Goal: Find specific page/section: Find specific page/section

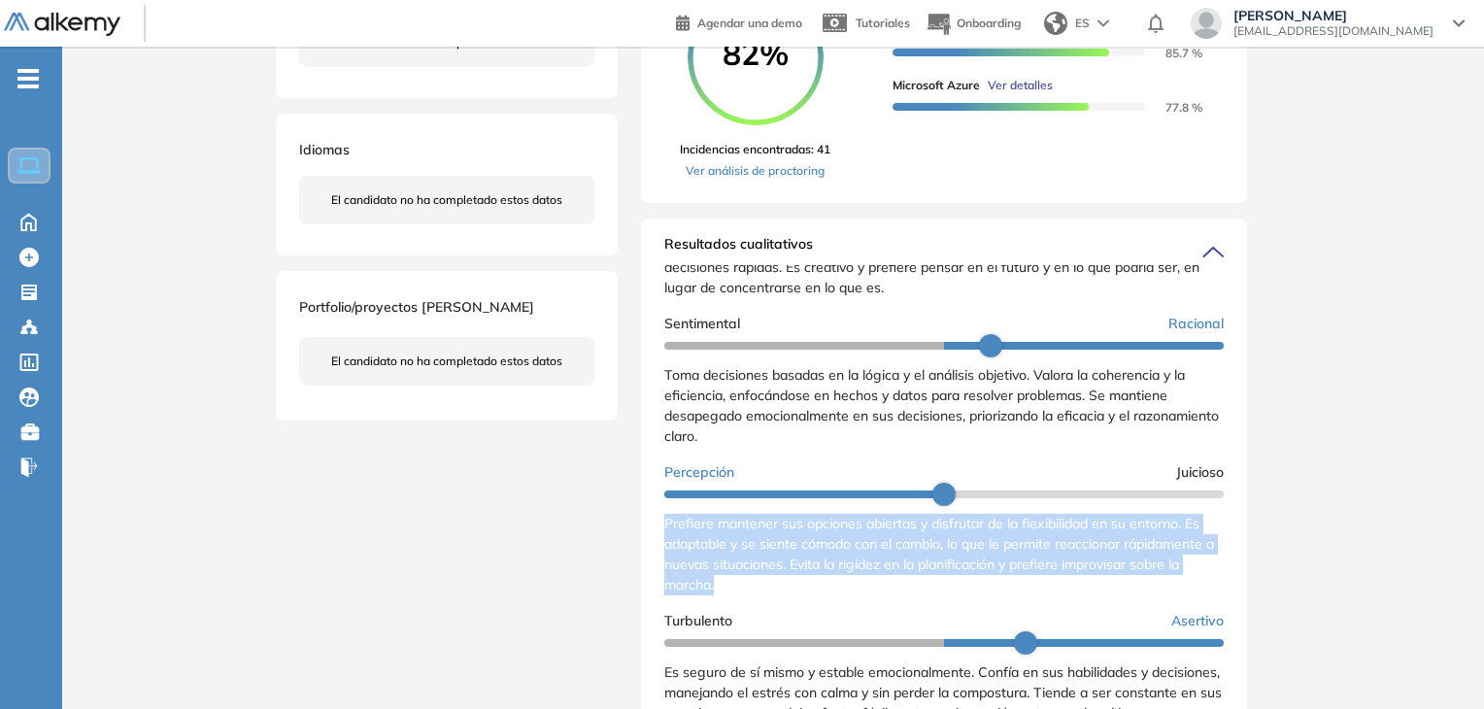
scroll to position [324, 0]
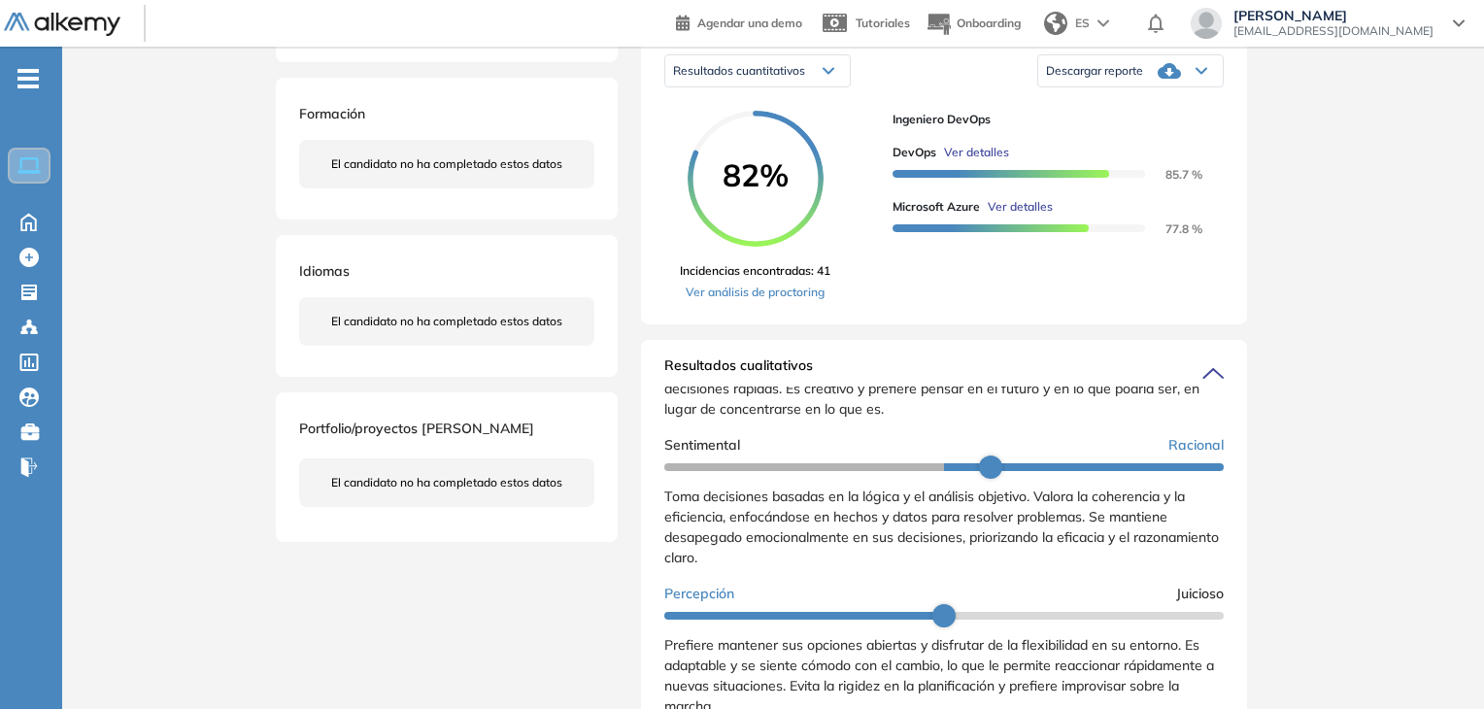
click at [639, 159] on div "Evaluaciones y challenges en los que participó el candidato 82% Ingeniero DevOp…" at bounding box center [944, 595] width 653 height 1669
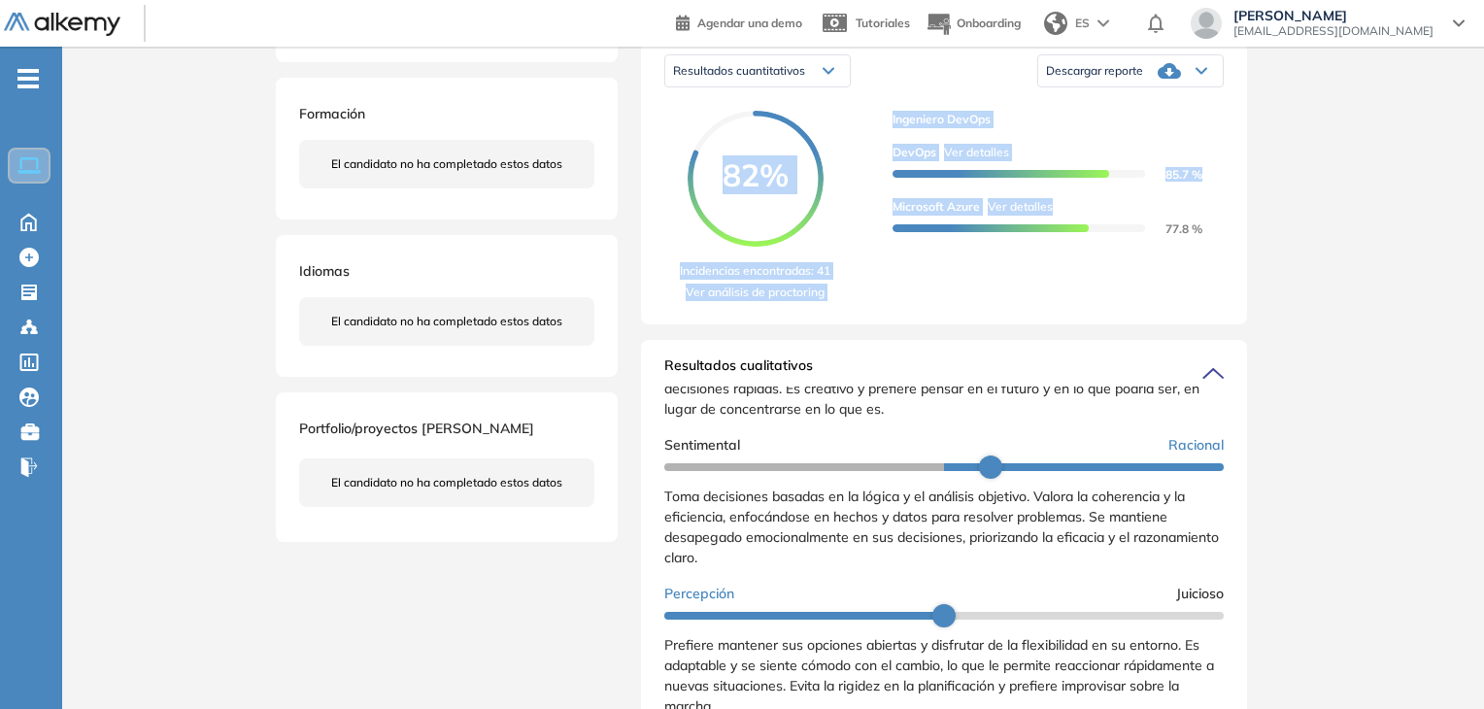
drag, startPoint x: 638, startPoint y: 153, endPoint x: 1473, endPoint y: 358, distance: 859.3
click at [1473, 358] on div "Inicio Alkymetrics Evaluaciones Dashboard Candidato Duración : 00:00:00 Cantida…" at bounding box center [773, 599] width 1422 height 1754
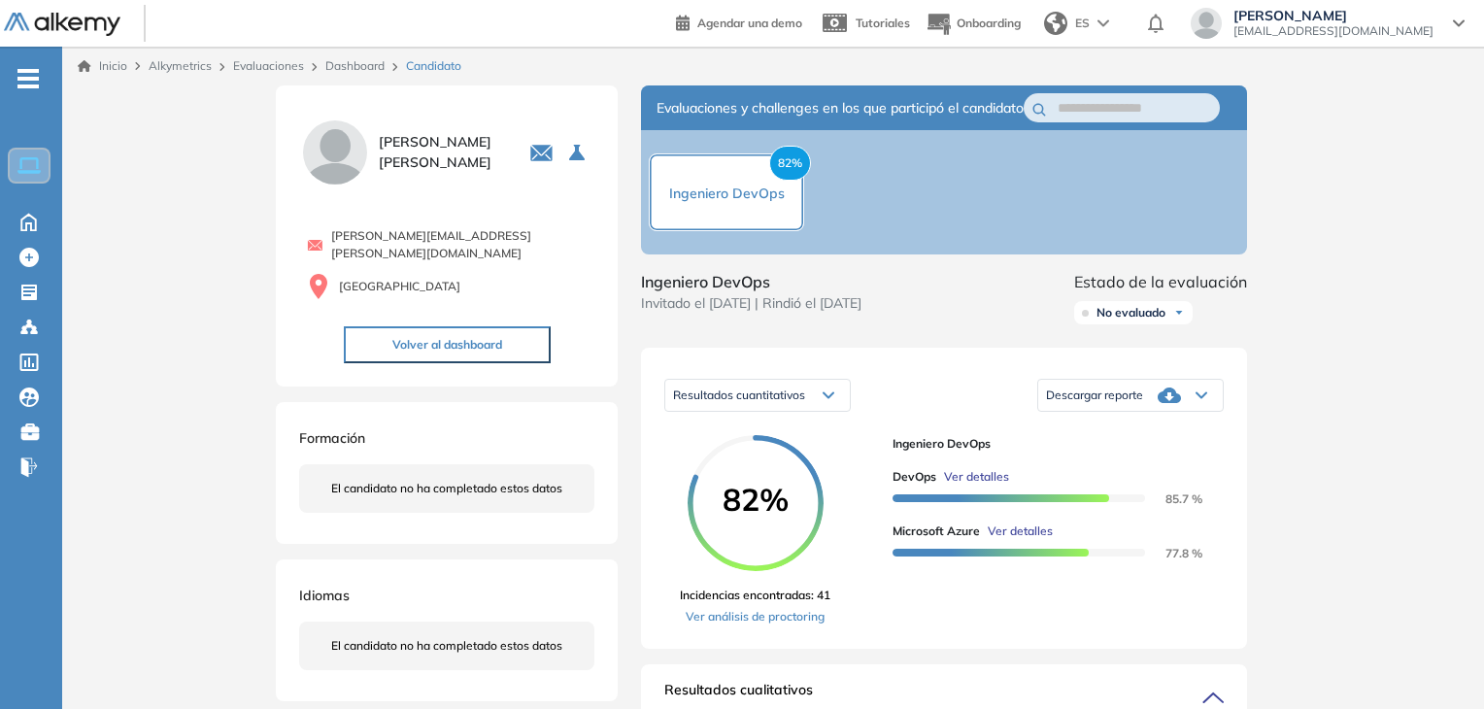
click at [594, 381] on div "[PERSON_NAME] [PERSON_NAME] 0 . Analista de Inteligencia de Negocios. 1 . Ingen…" at bounding box center [447, 475] width 342 height 781
click at [19, 228] on icon at bounding box center [29, 220] width 34 height 23
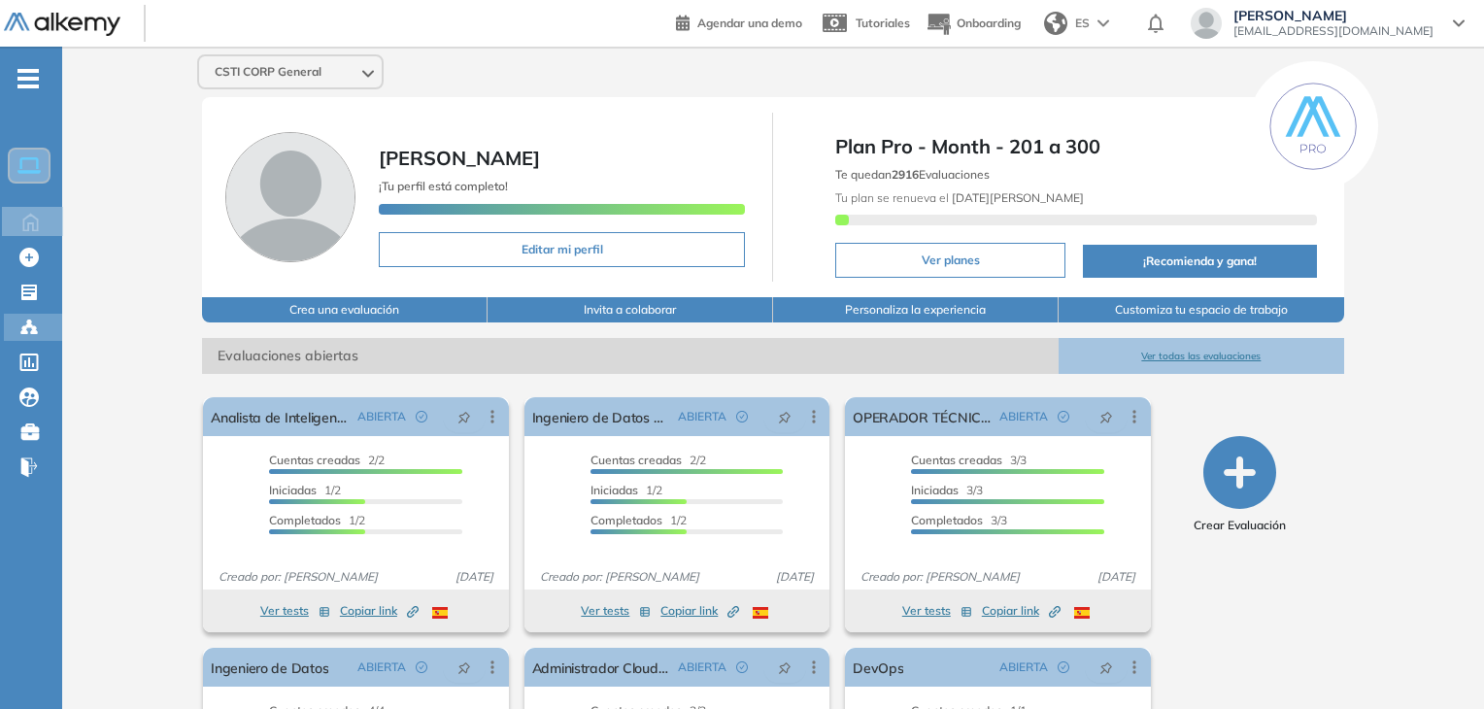
click at [36, 331] on icon at bounding box center [34, 332] width 6 height 4
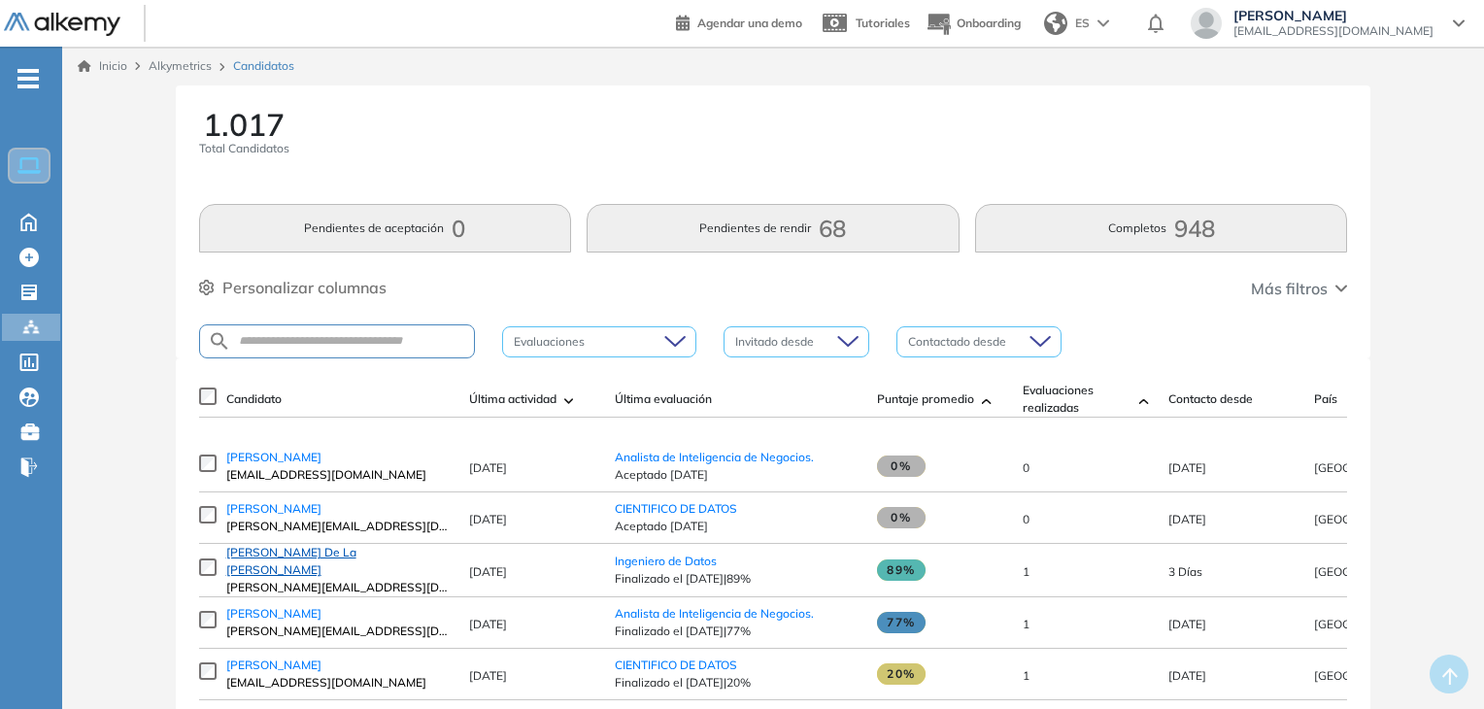
click at [316, 569] on span "[PERSON_NAME] De La [PERSON_NAME]" at bounding box center [291, 561] width 130 height 32
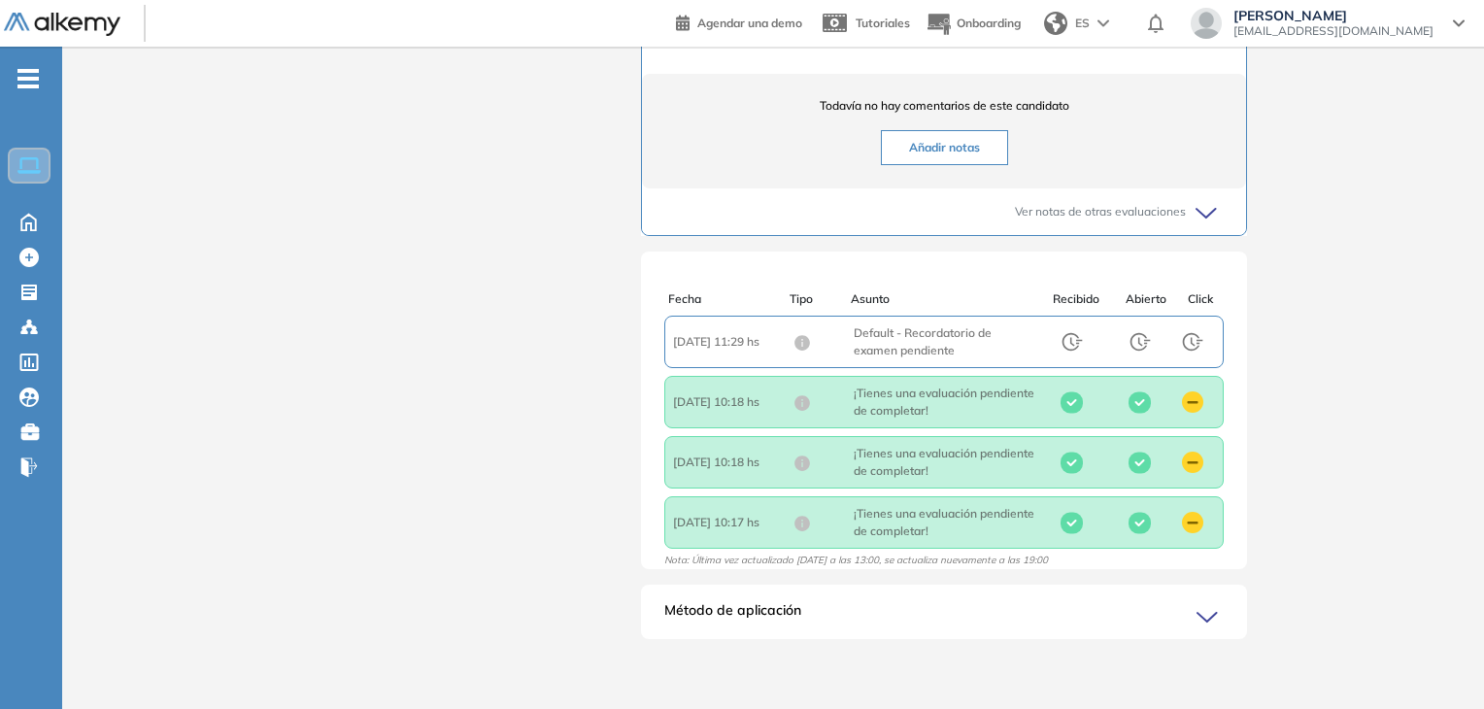
scroll to position [341, 0]
